Goal: Task Accomplishment & Management: Complete application form

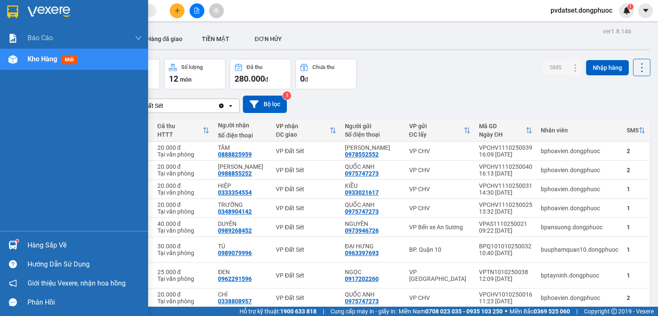
click at [14, 245] on img at bounding box center [12, 245] width 9 height 9
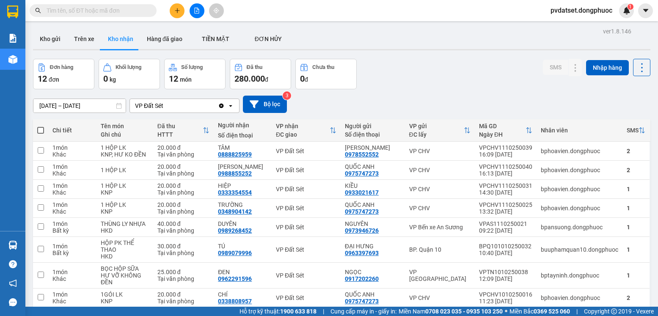
click at [440, 73] on section "Kết quả tìm kiếm ( 0 ) Bộ lọc Ngày tạo đơn gần nhất No Data pvdatset.dongphuoc …" at bounding box center [329, 158] width 658 height 316
click at [87, 39] on button "Trên xe" at bounding box center [84, 39] width 34 height 20
type input "[DATE] – [DATE]"
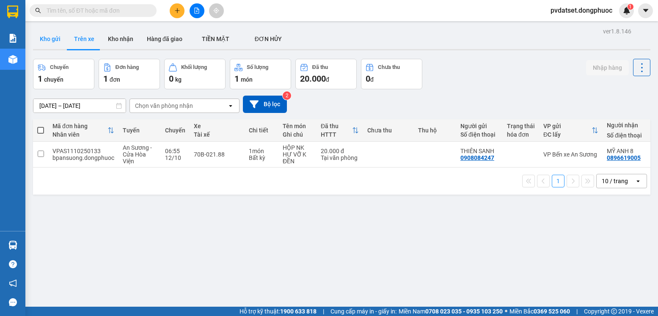
click at [57, 45] on button "Kho gửi" at bounding box center [50, 39] width 34 height 20
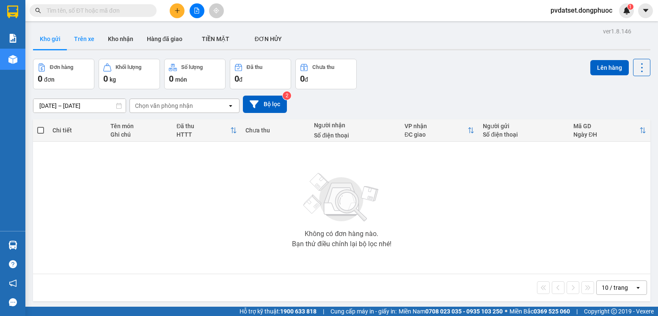
click at [82, 41] on button "Trên xe" at bounding box center [84, 39] width 34 height 20
click at [83, 41] on button "Trên xe" at bounding box center [84, 39] width 34 height 20
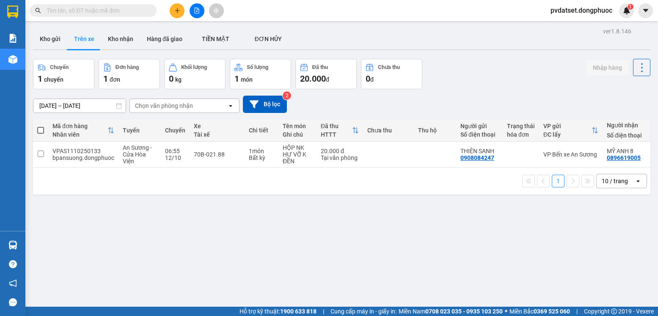
click at [182, 12] on button at bounding box center [177, 10] width 15 height 15
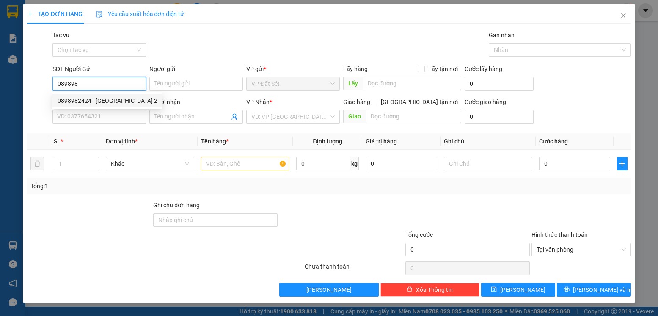
click at [115, 99] on div "0898982424 - [GEOGRAPHIC_DATA] 2" at bounding box center [108, 100] width 100 height 9
type input "0898982424"
type input "MỸ ANH 2"
type input "0769389549"
type input "LABO NỤ CƯỜI"
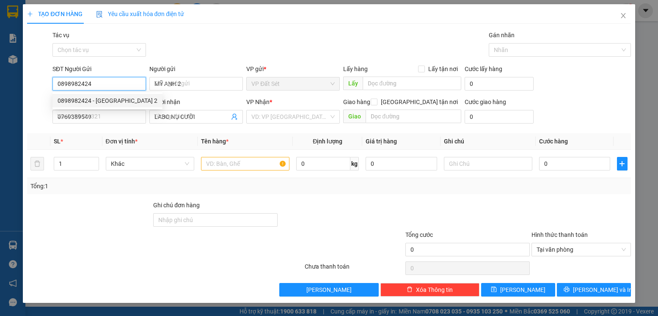
type input "20.000"
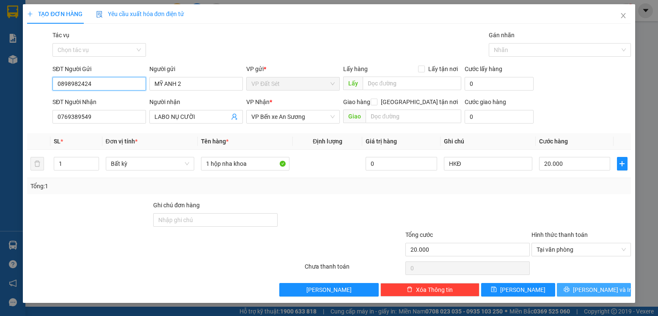
type input "0898982424"
click at [594, 286] on span "[PERSON_NAME] và In" at bounding box center [602, 289] width 59 height 9
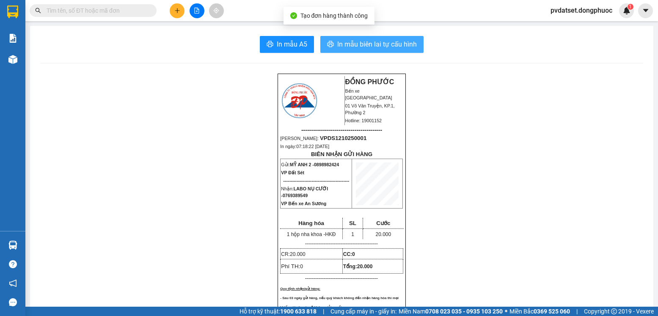
click at [403, 47] on span "In mẫu biên lai tự cấu hình" at bounding box center [377, 44] width 80 height 11
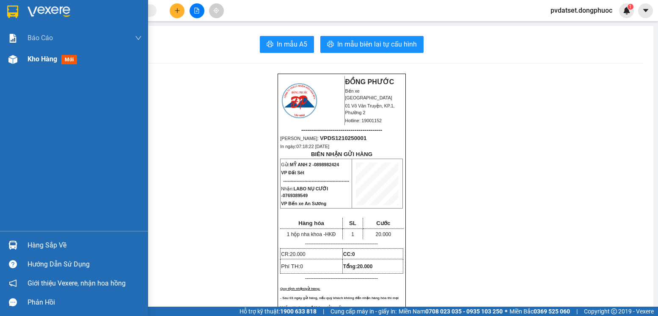
click at [101, 62] on div "Kho hàng mới" at bounding box center [85, 59] width 114 height 21
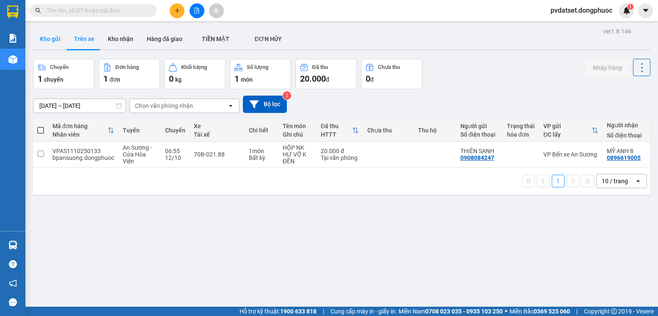
click at [44, 39] on button "Kho gửi" at bounding box center [50, 39] width 34 height 20
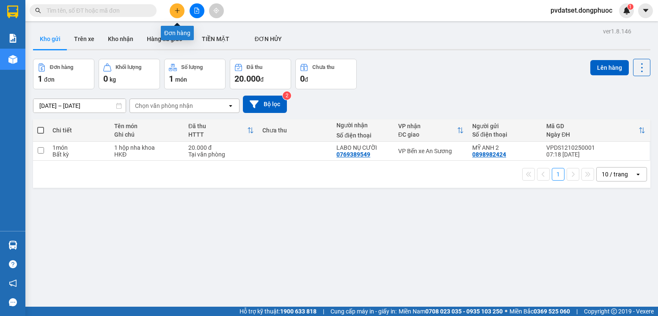
click at [178, 13] on icon "plus" at bounding box center [177, 11] width 6 height 6
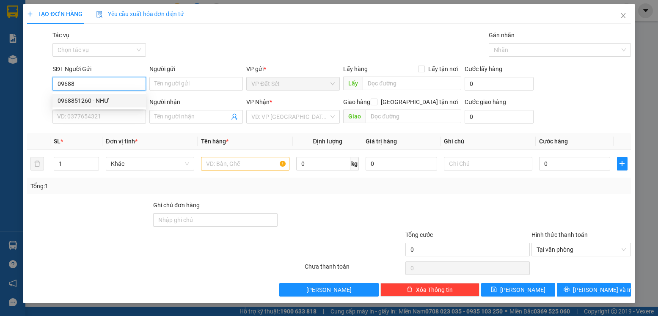
click at [114, 97] on div "0968851260 - NHƯ" at bounding box center [99, 100] width 83 height 9
type input "0968851260"
type input "NHƯ"
type input "0966836142"
type input "VY"
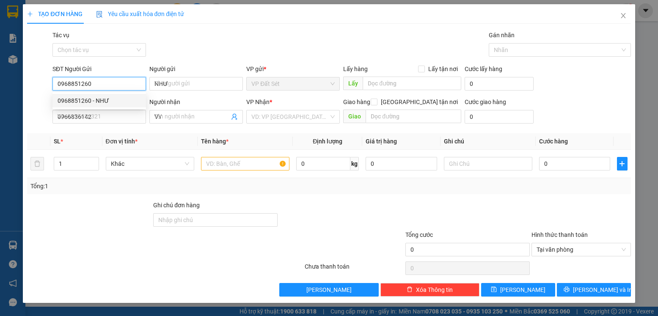
type input "20.000"
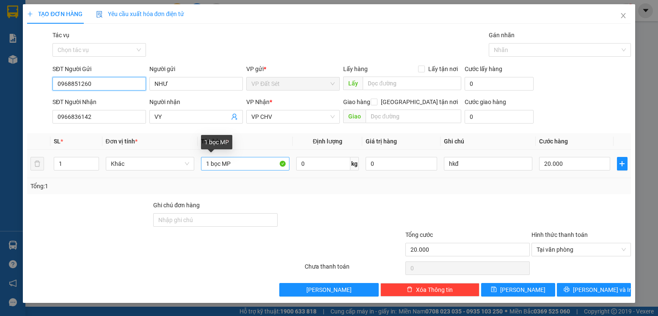
type input "0968851260"
drag, startPoint x: 221, startPoint y: 163, endPoint x: 211, endPoint y: 165, distance: 9.4
click at [211, 165] on input "1 bọc MP" at bounding box center [245, 164] width 88 height 14
type input "1 HỘP MP"
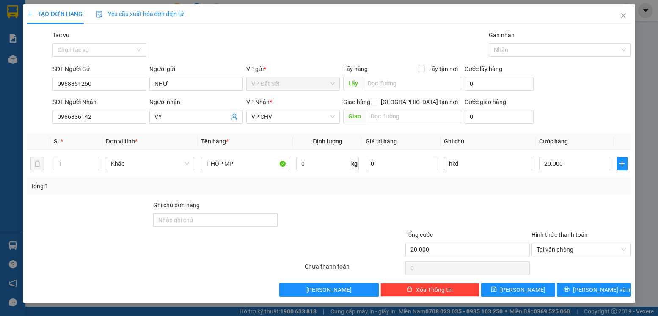
click at [555, 187] on div "Tổng: 1" at bounding box center [328, 186] width 597 height 9
click at [600, 287] on span "[PERSON_NAME] và In" at bounding box center [602, 289] width 59 height 9
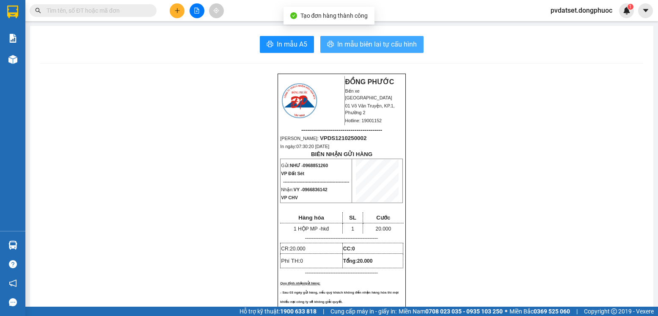
click at [386, 45] on span "In mẫu biên lai tự cấu hình" at bounding box center [377, 44] width 80 height 11
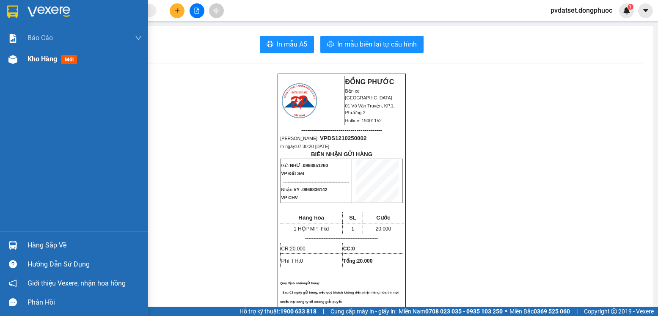
click at [25, 64] on div "Kho hàng mới" at bounding box center [74, 59] width 148 height 21
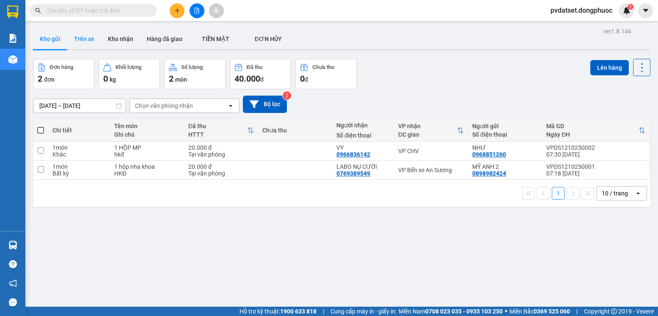
click at [85, 44] on button "Trên xe" at bounding box center [84, 39] width 34 height 20
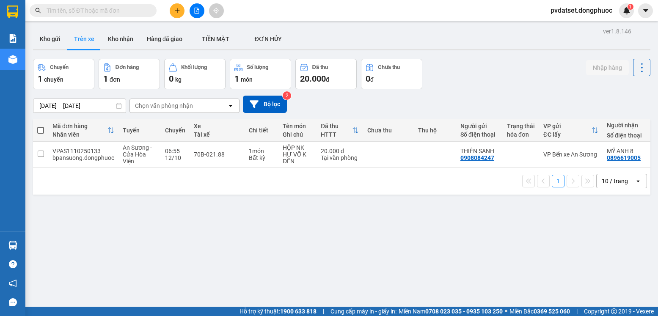
click at [172, 108] on div "Chọn văn phòng nhận" at bounding box center [164, 106] width 58 height 8
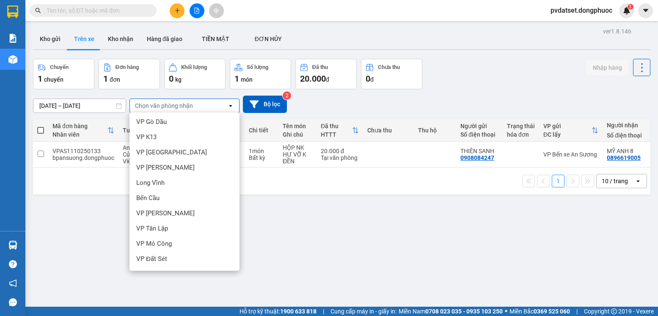
scroll to position [214, 0]
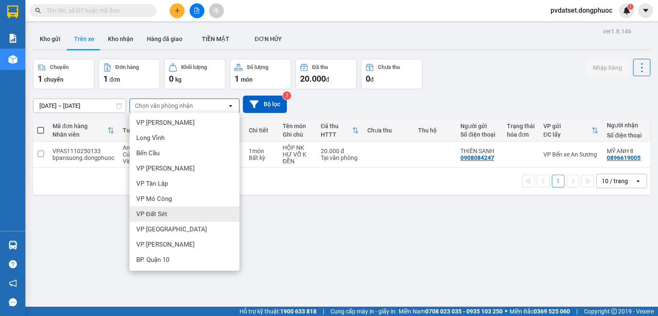
click at [174, 216] on div "VP Đất Sét" at bounding box center [185, 214] width 110 height 15
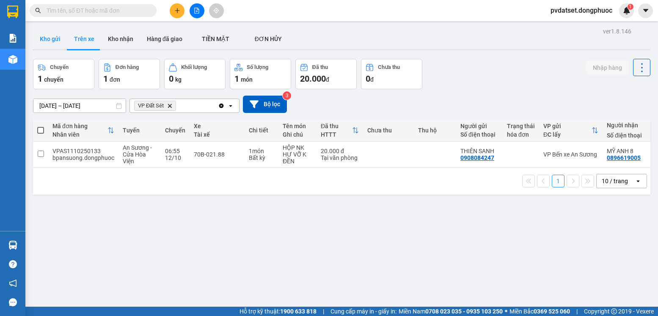
click at [47, 43] on button "Kho gửi" at bounding box center [50, 39] width 34 height 20
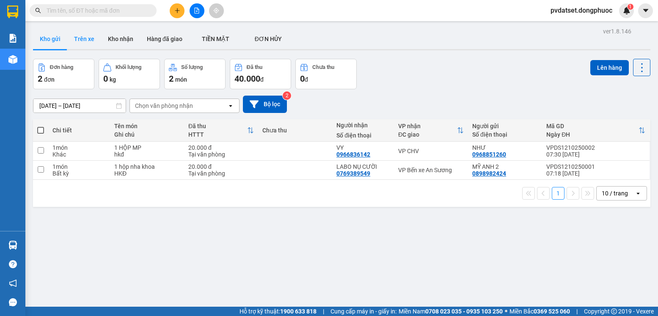
click at [70, 39] on button "Trên xe" at bounding box center [84, 39] width 34 height 20
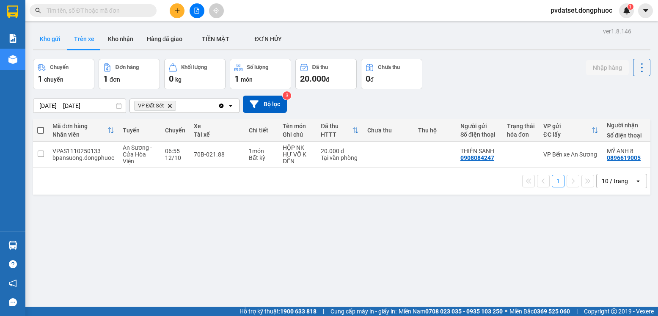
click at [58, 38] on button "Kho gửi" at bounding box center [50, 39] width 34 height 20
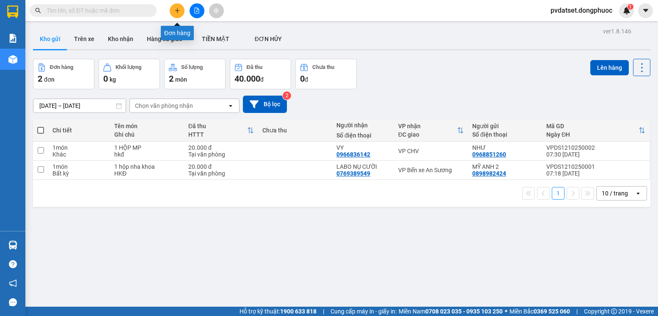
click at [178, 14] on button at bounding box center [177, 10] width 15 height 15
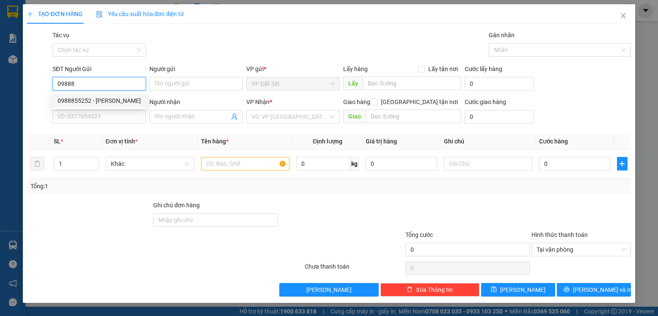
click at [106, 96] on div "0988855252 - [PERSON_NAME]" at bounding box center [99, 100] width 83 height 9
type input "0988855252"
type input "[PERSON_NAME]"
type input "0909641610"
type input "BA MIỀN"
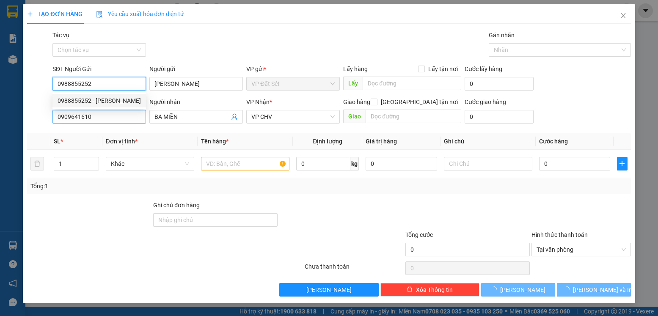
type input "20.000"
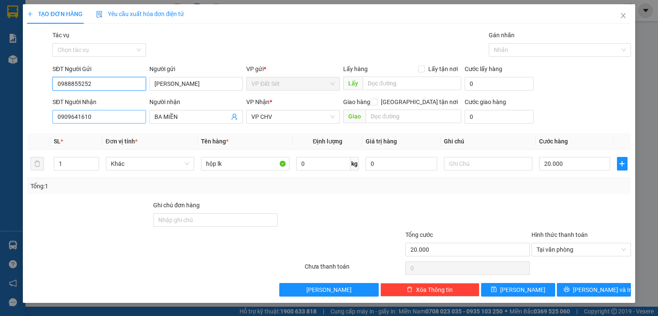
type input "0988855252"
drag, startPoint x: 115, startPoint y: 118, endPoint x: 46, endPoint y: 119, distance: 69.0
click at [46, 119] on div "SĐT Người Nhận 0909641610 0909641610 Người nhận BA MIỀN VP Nhận * VP CHV Giao h…" at bounding box center [328, 112] width 605 height 30
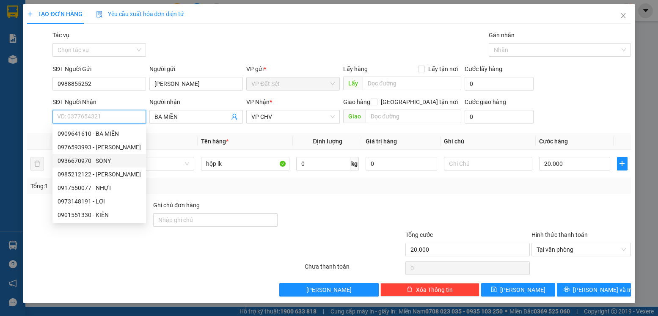
click at [91, 162] on div "0936670970 - SONY" at bounding box center [99, 160] width 83 height 9
type input "0936670970"
type input "SONY"
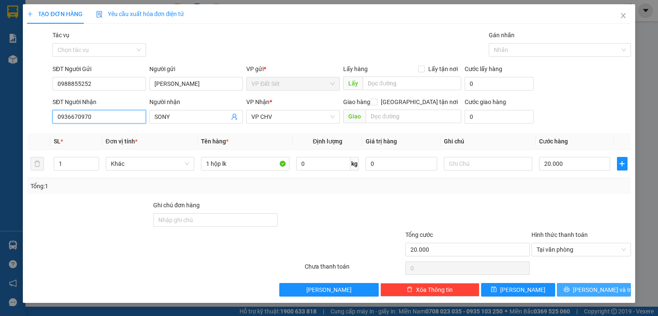
type input "0936670970"
click at [587, 287] on span "[PERSON_NAME] và In" at bounding box center [602, 289] width 59 height 9
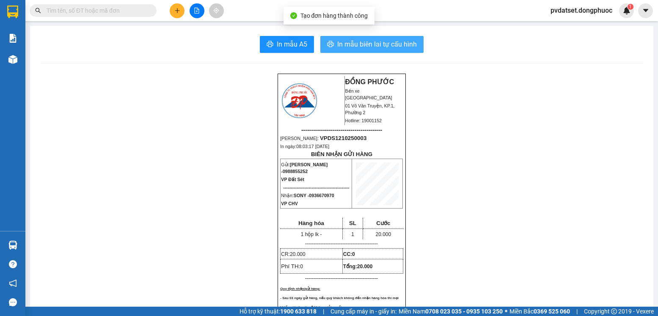
click at [395, 47] on span "In mẫu biên lai tự cấu hình" at bounding box center [377, 44] width 80 height 11
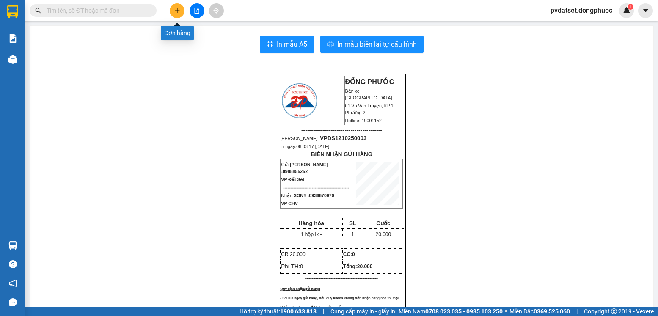
click at [178, 11] on icon "plus" at bounding box center [177, 11] width 6 height 6
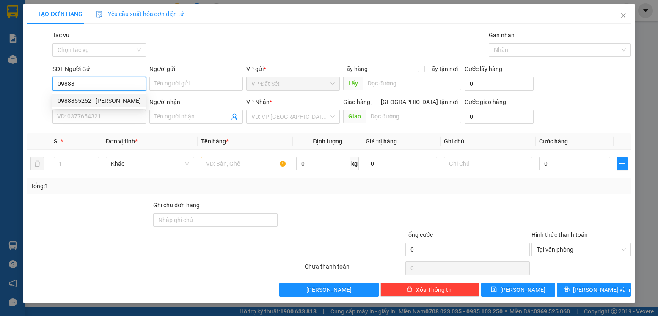
click at [130, 99] on div "0988855252 - [PERSON_NAME]" at bounding box center [99, 100] width 83 height 9
type input "0988855252"
type input "[PERSON_NAME]"
type input "0936670970"
type input "SONY"
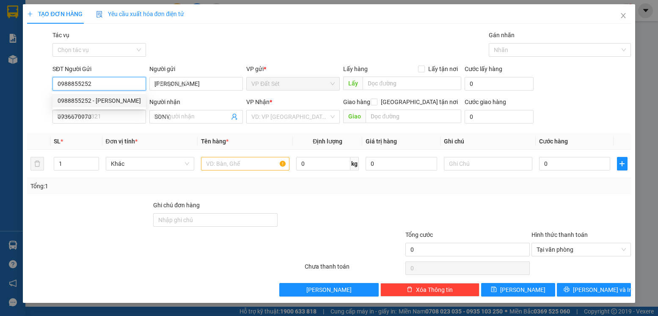
type input "20.000"
type input "0988855252"
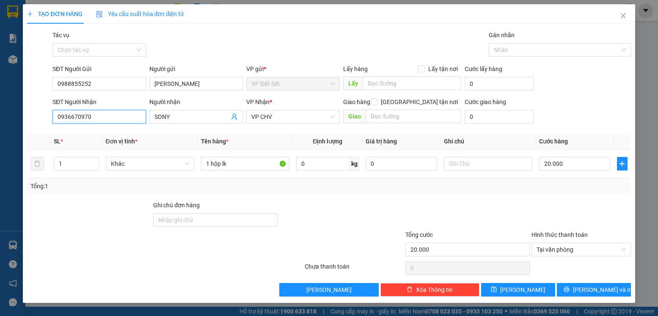
drag, startPoint x: 69, startPoint y: 121, endPoint x: 21, endPoint y: 121, distance: 47.4
click at [21, 121] on div "TẠO ĐƠN HÀNG Yêu cầu xuất hóa đơn điện tử Transit Pickup Surcharge Ids Transit …" at bounding box center [329, 158] width 658 height 316
click at [115, 133] on div "0901551330 - KIÊN" at bounding box center [99, 133] width 83 height 9
type input "0901551330"
type input "KIÊN"
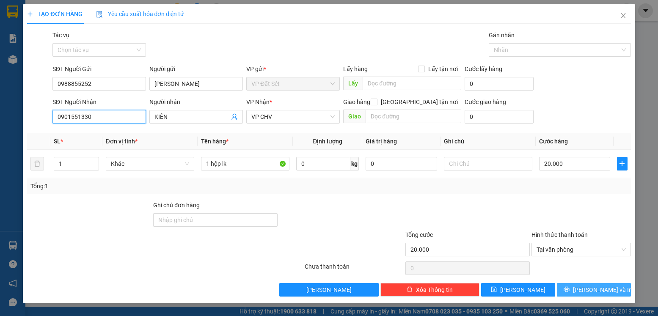
type input "0901551330"
click at [596, 288] on span "[PERSON_NAME] và In" at bounding box center [602, 289] width 59 height 9
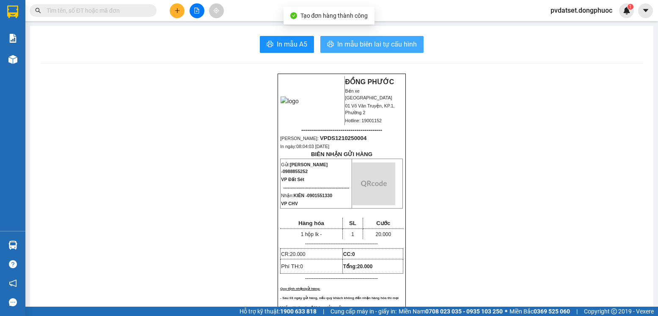
click at [400, 45] on span "In mẫu biên lai tự cấu hình" at bounding box center [377, 44] width 80 height 11
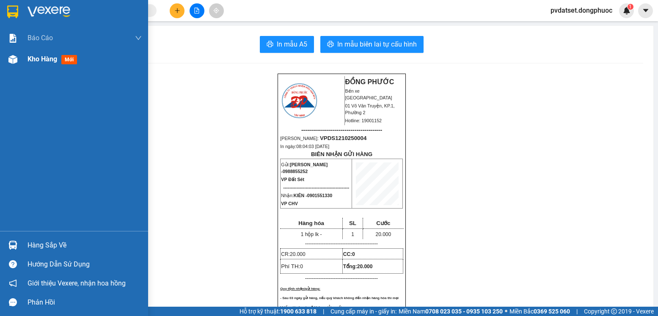
click at [35, 55] on span "Kho hàng" at bounding box center [43, 59] width 30 height 8
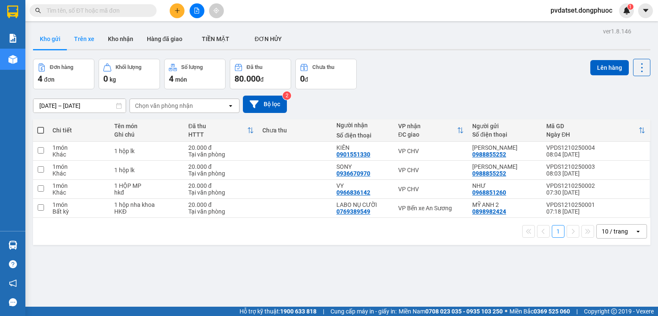
click at [75, 39] on button "Trên xe" at bounding box center [84, 39] width 34 height 20
